Goal: Find specific page/section: Find specific page/section

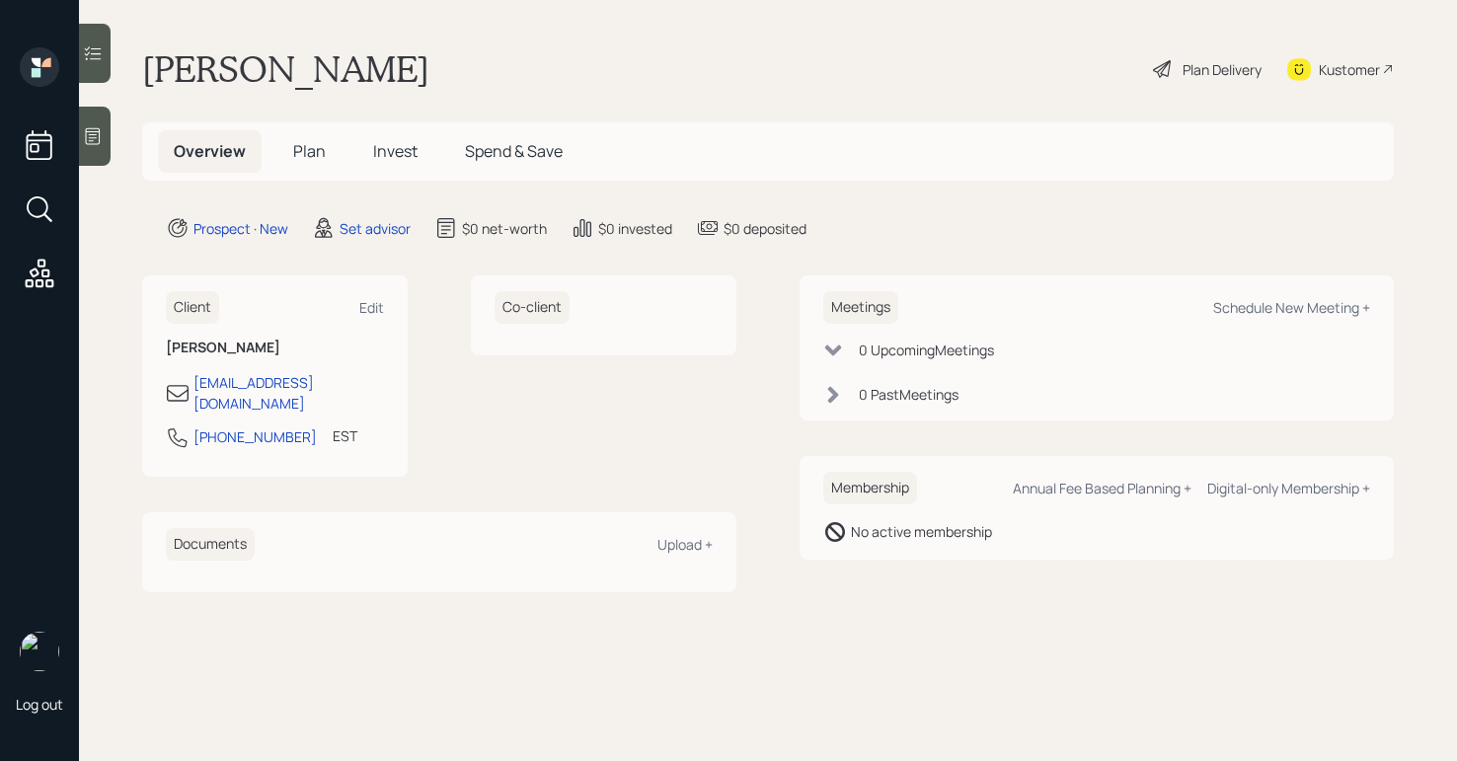
click at [91, 118] on div at bounding box center [95, 136] width 32 height 59
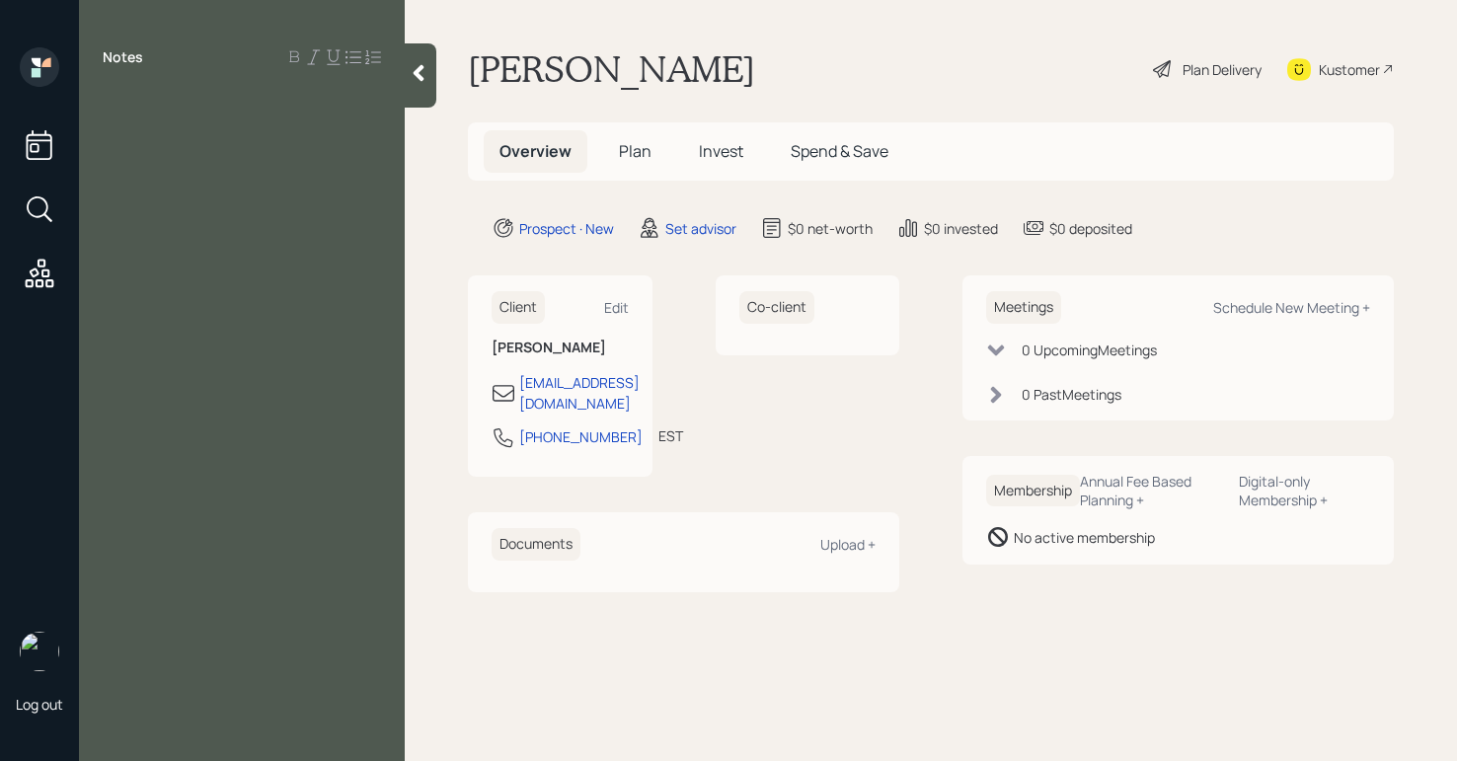
click at [157, 104] on div at bounding box center [242, 102] width 278 height 22
drag, startPoint x: 188, startPoint y: 111, endPoint x: 0, endPoint y: 80, distance: 190.0
click at [0, 82] on div "Log out Notes retired, [PERSON_NAME] Plan Delivery Kustomer Overview Plan Inves…" at bounding box center [728, 380] width 1457 height 761
